Goal: Browse casually

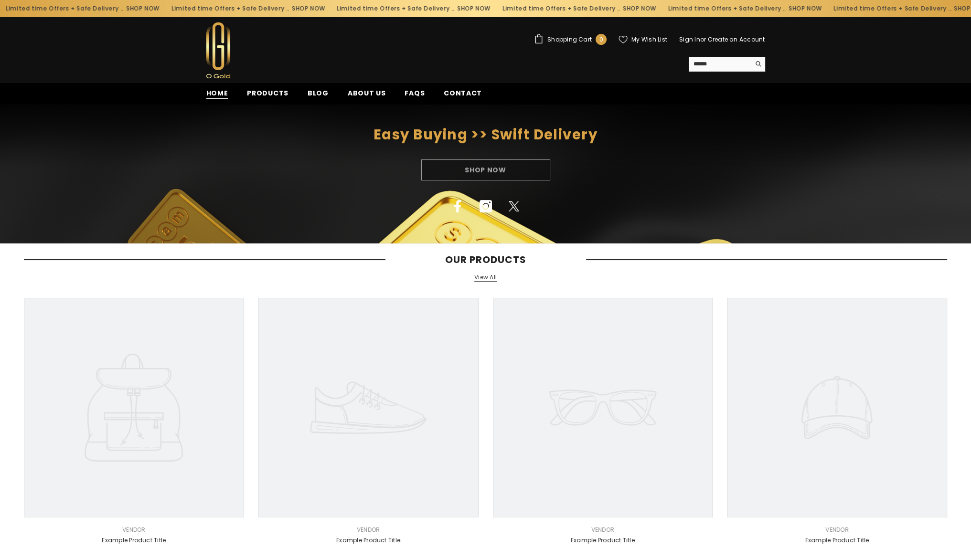
click at [213, 93] on span "Home" at bounding box center [217, 93] width 22 height 10
click at [221, 95] on span "Home" at bounding box center [217, 93] width 22 height 10
click at [267, 94] on span "Products" at bounding box center [268, 93] width 42 height 10
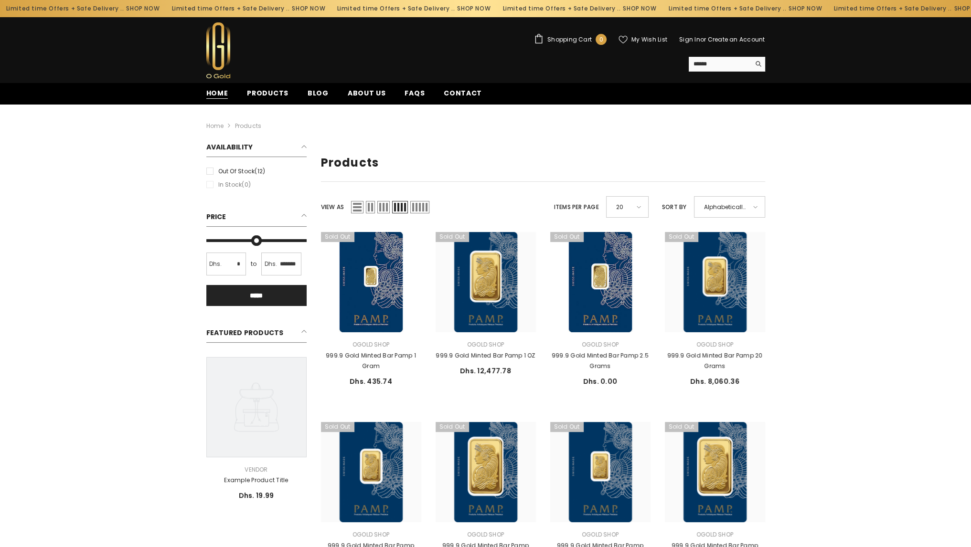
click at [218, 94] on span "Home" at bounding box center [217, 93] width 22 height 10
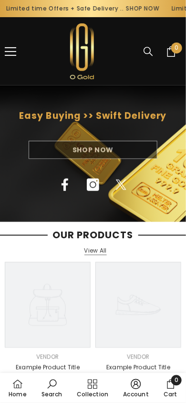
click at [111, 151] on div "Shop Now" at bounding box center [93, 150] width 186 height 18
click at [11, 51] on span "menu" at bounding box center [10, 51] width 11 height 1
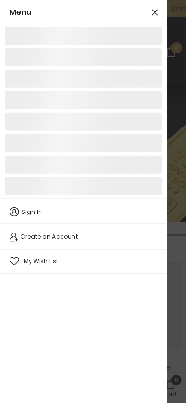
click at [177, 77] on div at bounding box center [93, 201] width 186 height 403
click at [153, 15] on icon "Close" at bounding box center [155, 12] width 9 height 9
click at [180, 176] on div at bounding box center [93, 201] width 186 height 403
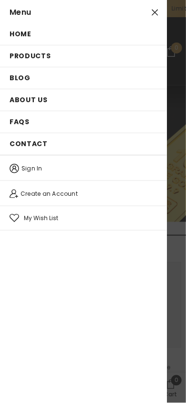
click at [174, 148] on div at bounding box center [93, 201] width 186 height 403
